Goal: Navigation & Orientation: Find specific page/section

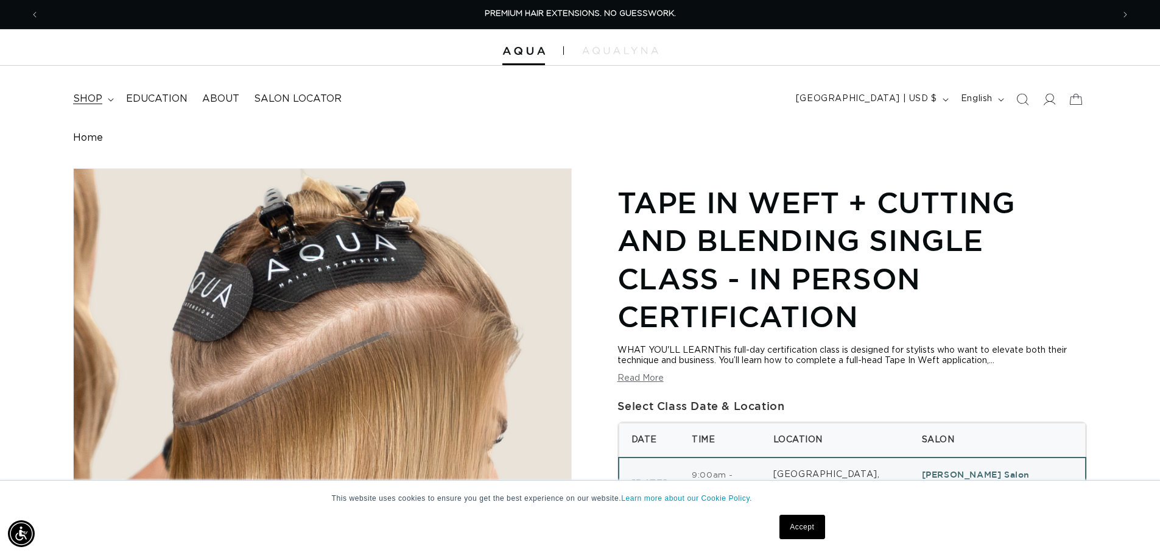
click at [101, 96] on span "shop" at bounding box center [87, 99] width 29 height 13
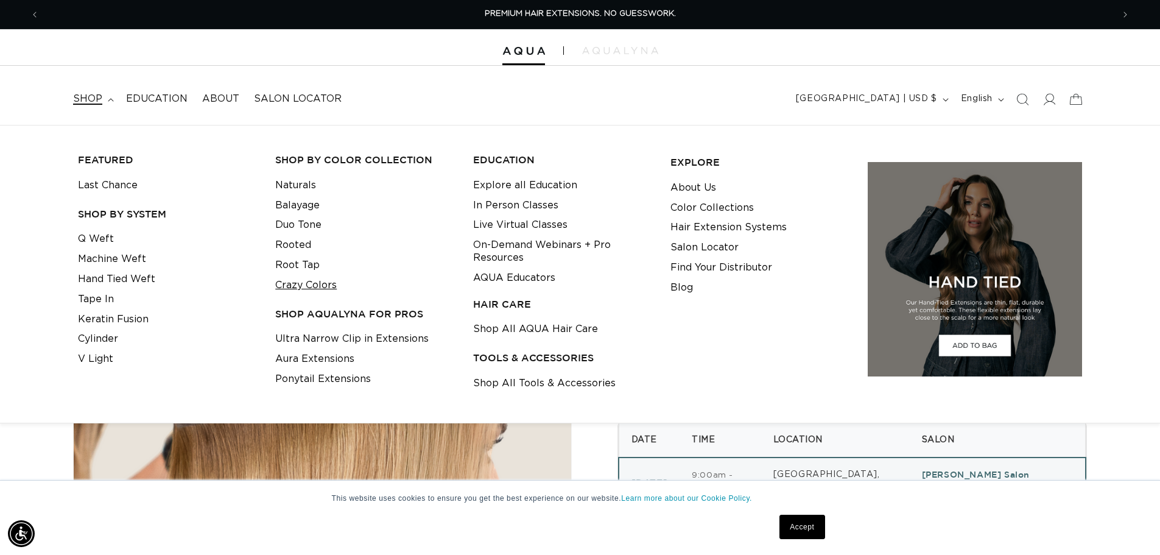
click at [311, 283] on link "Crazy Colors" at bounding box center [306, 285] width 62 height 20
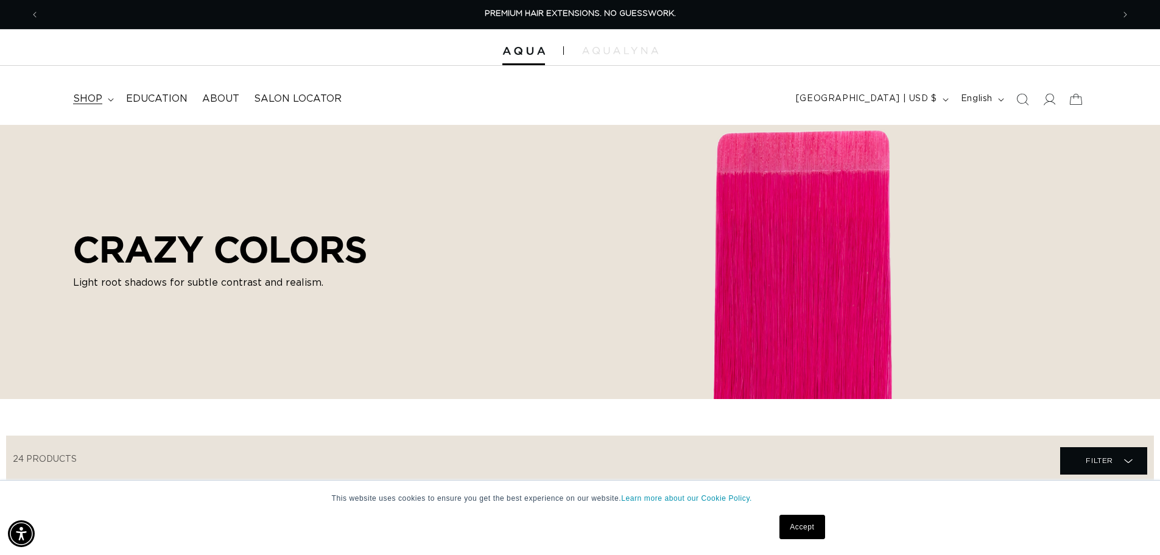
click at [96, 93] on span "shop" at bounding box center [87, 99] width 29 height 13
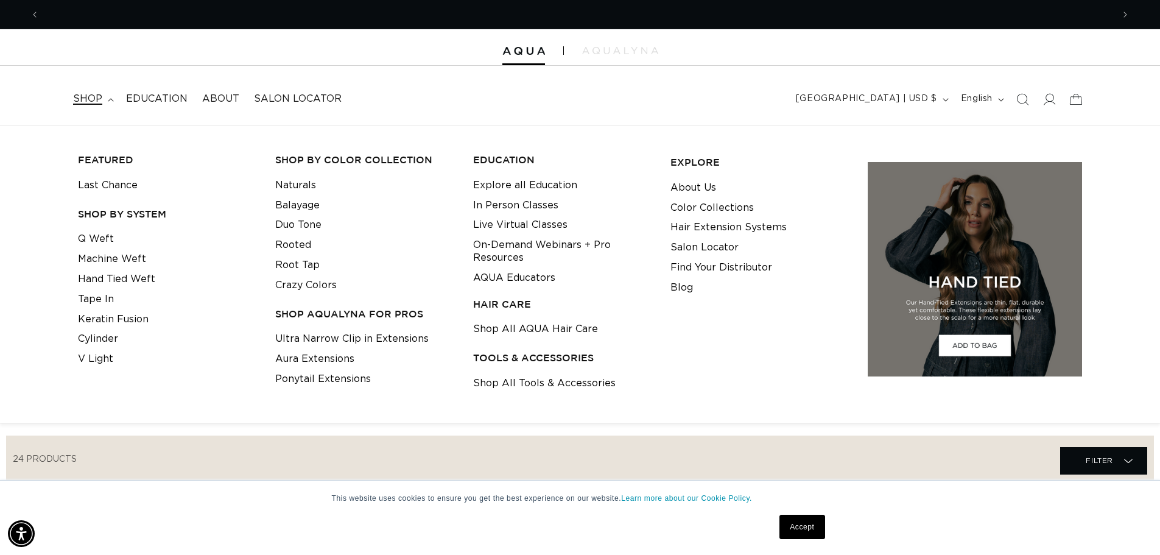
scroll to position [0, 1074]
click at [302, 183] on link "Naturals" at bounding box center [295, 185] width 41 height 20
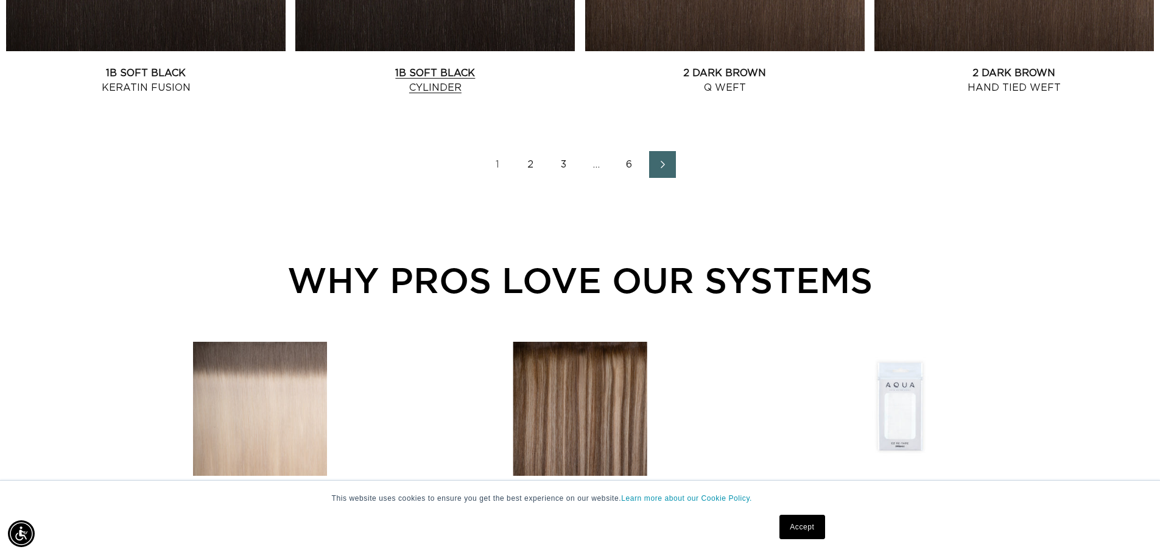
scroll to position [1706, 0]
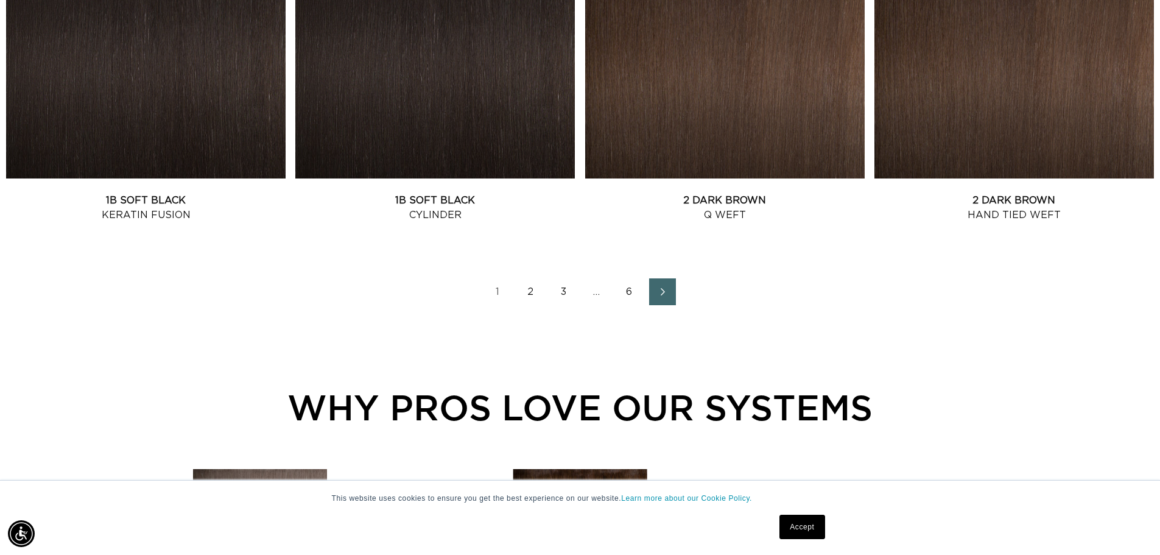
click at [527, 292] on link "2" at bounding box center [531, 291] width 27 height 27
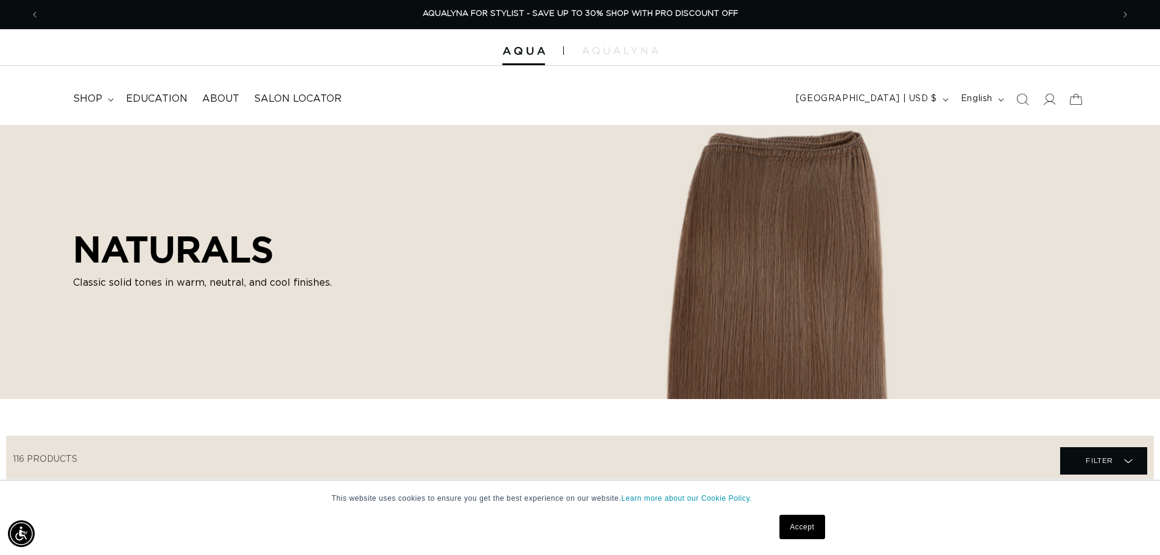
click at [613, 57] on div at bounding box center [580, 47] width 1160 height 37
click at [612, 49] on img at bounding box center [620, 50] width 76 height 7
